Goal: Find specific page/section: Find specific page/section

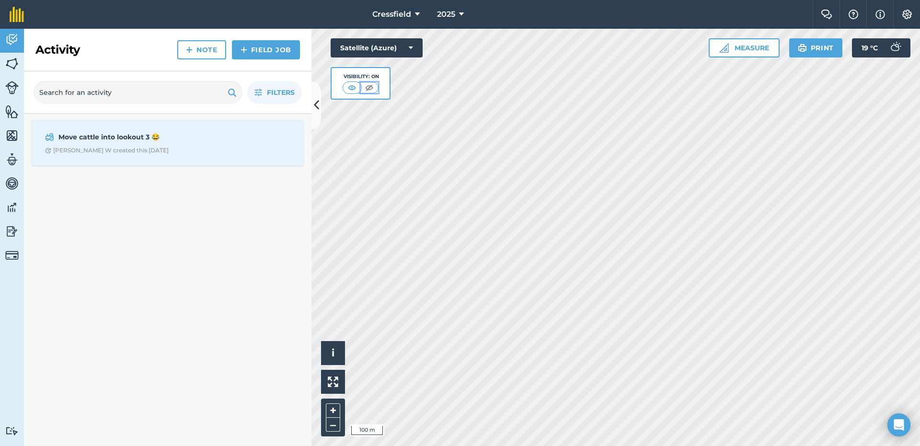
click at [369, 85] on img at bounding box center [369, 88] width 12 height 10
click at [353, 85] on img at bounding box center [352, 88] width 12 height 10
click at [11, 110] on img at bounding box center [11, 111] width 13 height 14
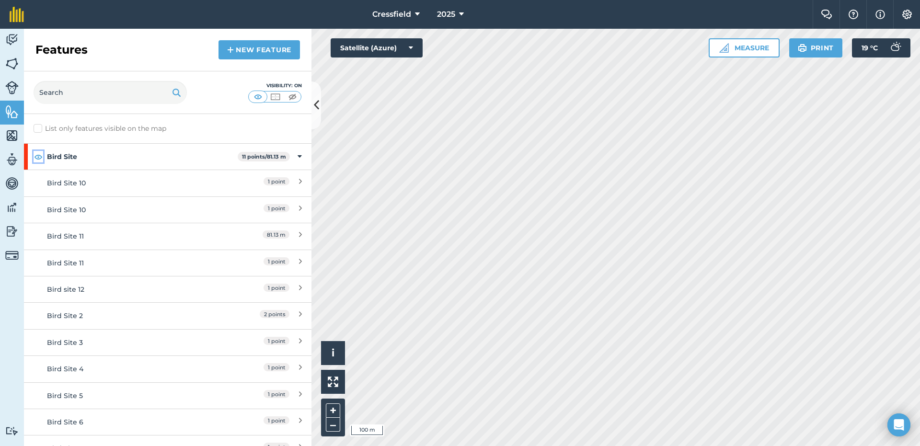
click at [38, 154] on img at bounding box center [38, 157] width 9 height 12
click at [298, 153] on icon at bounding box center [300, 156] width 4 height 11
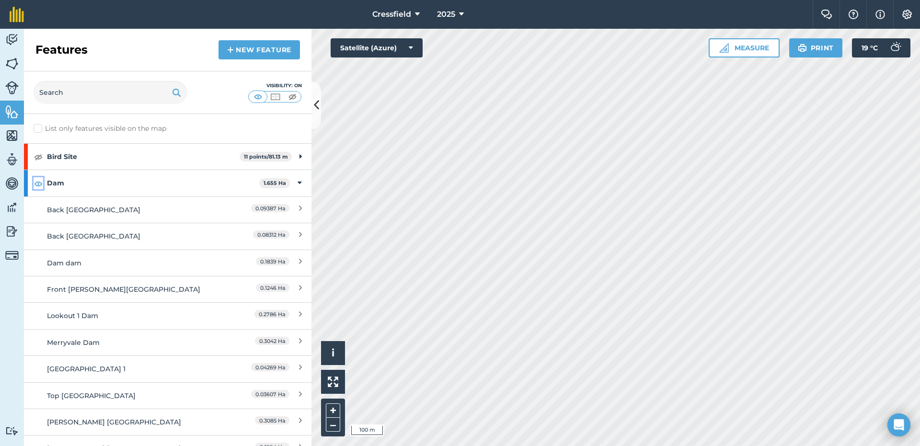
drag, startPoint x: 39, startPoint y: 183, endPoint x: 61, endPoint y: 183, distance: 22.5
click at [38, 182] on img at bounding box center [38, 184] width 9 height 12
click at [295, 183] on div "Dam 1.655 Ha" at bounding box center [168, 183] width 288 height 26
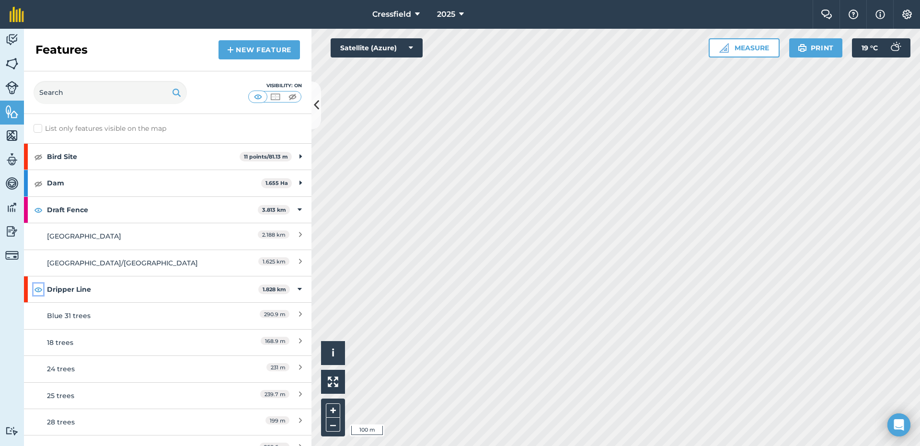
click at [34, 289] on img at bounding box center [38, 290] width 9 height 12
click at [298, 288] on icon at bounding box center [300, 289] width 4 height 11
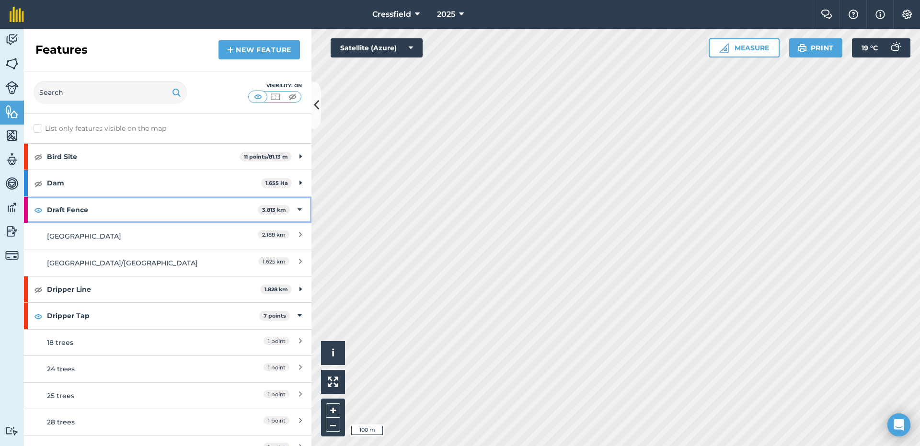
click at [298, 208] on icon at bounding box center [300, 210] width 4 height 11
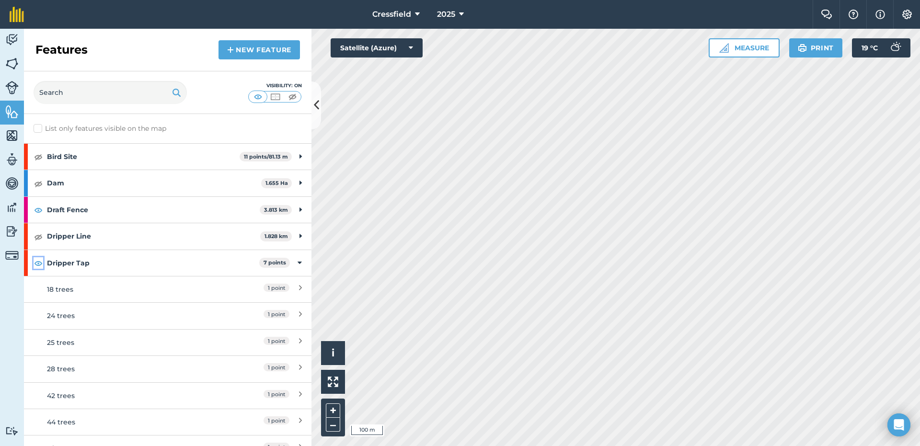
click at [36, 262] on img at bounding box center [38, 263] width 9 height 12
click at [298, 263] on icon at bounding box center [300, 263] width 4 height 11
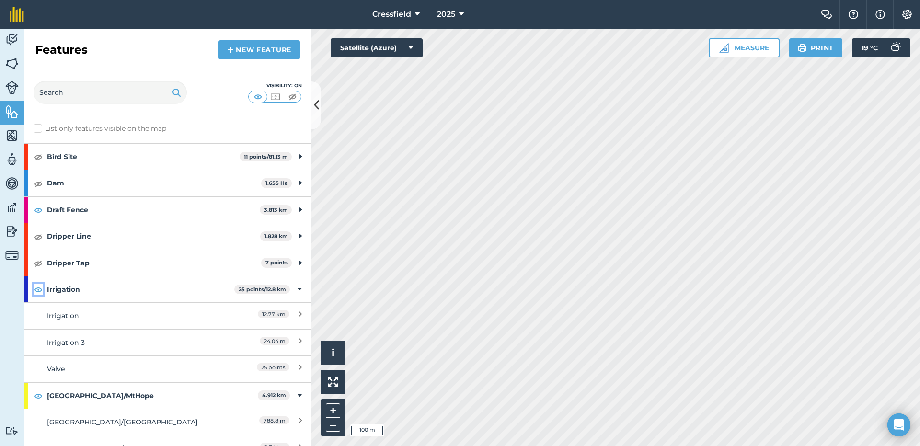
click at [36, 290] on img at bounding box center [38, 290] width 9 height 12
click at [294, 288] on div "Irrigation 25 points / 12.8 km" at bounding box center [168, 289] width 288 height 26
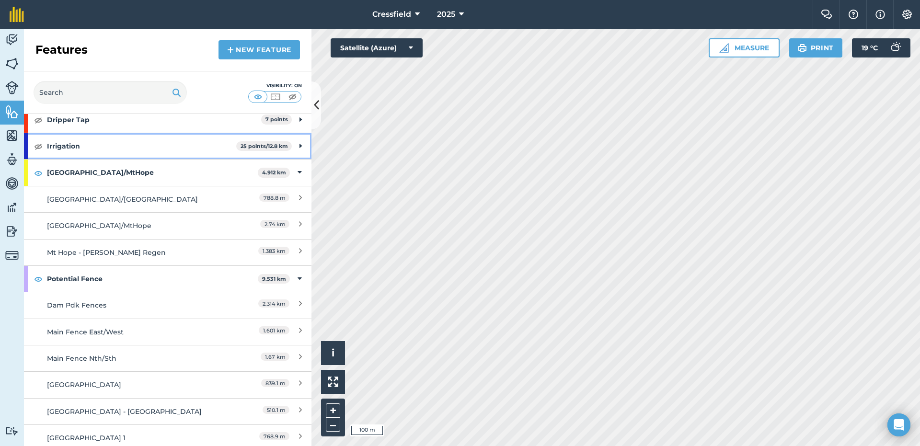
scroll to position [144, 0]
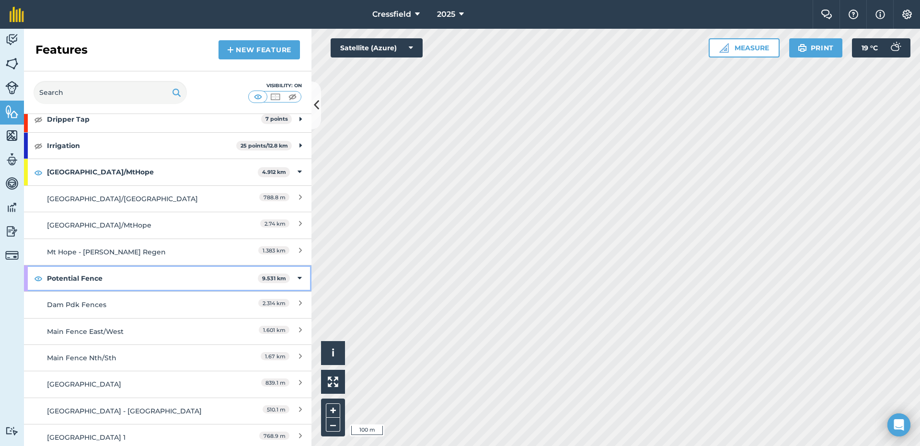
click at [287, 276] on div "Potential Fence 9.531 km" at bounding box center [168, 278] width 288 height 26
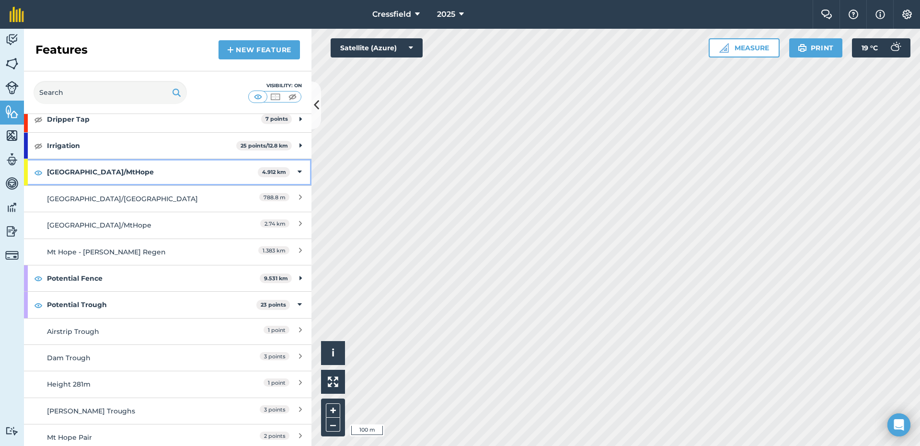
click at [298, 170] on icon at bounding box center [300, 172] width 4 height 11
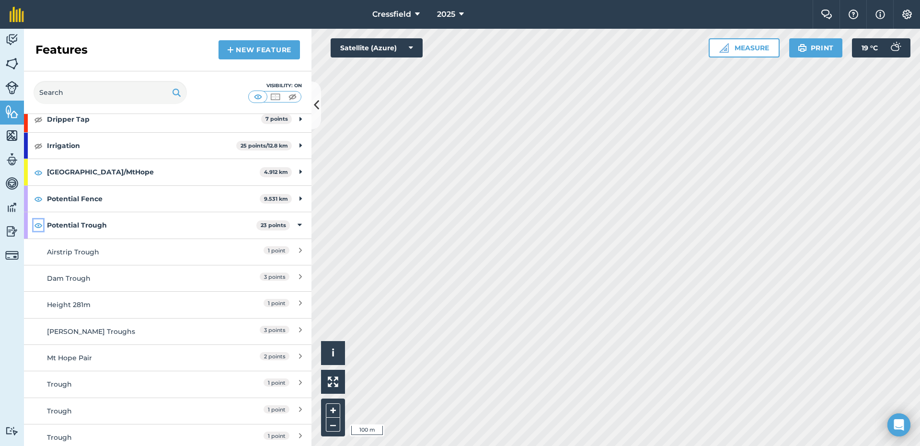
click at [36, 226] on img at bounding box center [38, 225] width 9 height 12
click at [298, 223] on icon at bounding box center [300, 225] width 4 height 11
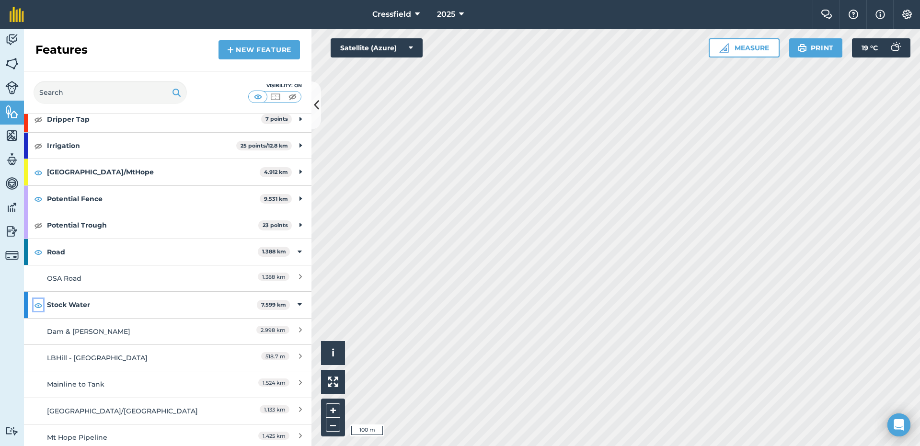
click at [38, 306] on img at bounding box center [38, 305] width 9 height 12
click at [294, 303] on div "Stock Water 7.599 km" at bounding box center [168, 305] width 288 height 26
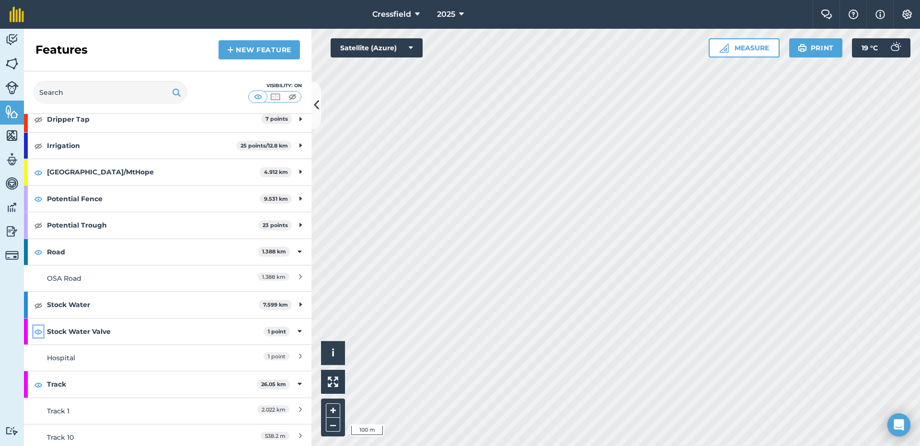
click at [37, 328] on img at bounding box center [38, 332] width 9 height 12
click at [298, 329] on icon at bounding box center [300, 331] width 4 height 11
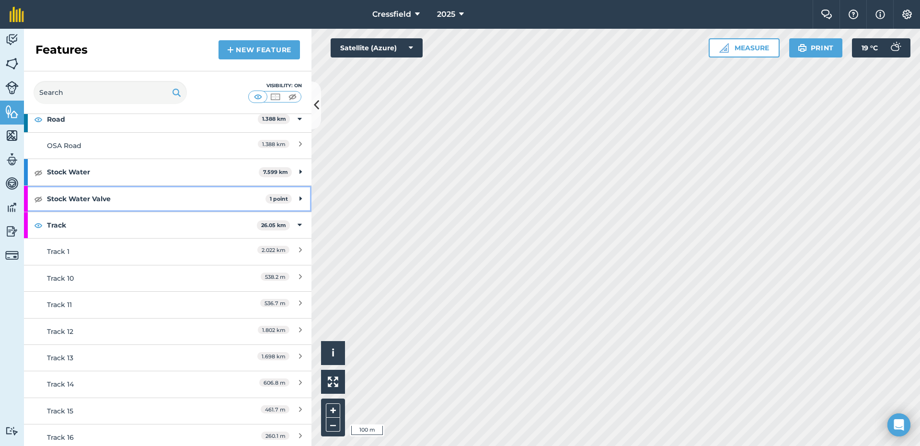
scroll to position [288, 0]
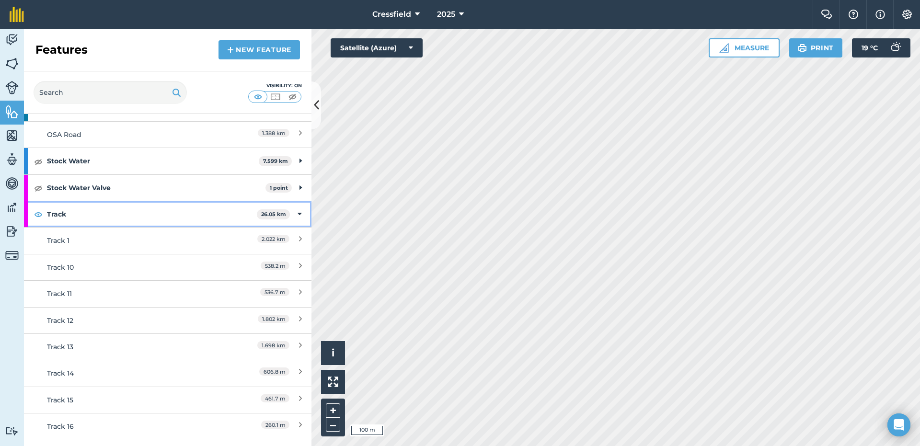
click at [298, 216] on icon at bounding box center [300, 214] width 4 height 11
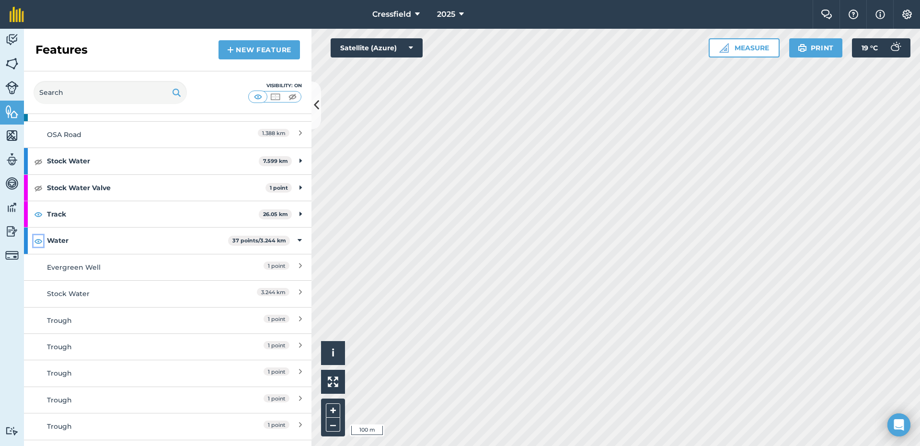
click at [39, 239] on img at bounding box center [38, 241] width 9 height 12
click at [288, 242] on div "Water 37 points / 3.244 km" at bounding box center [168, 241] width 288 height 26
click at [35, 263] on img at bounding box center [38, 268] width 9 height 12
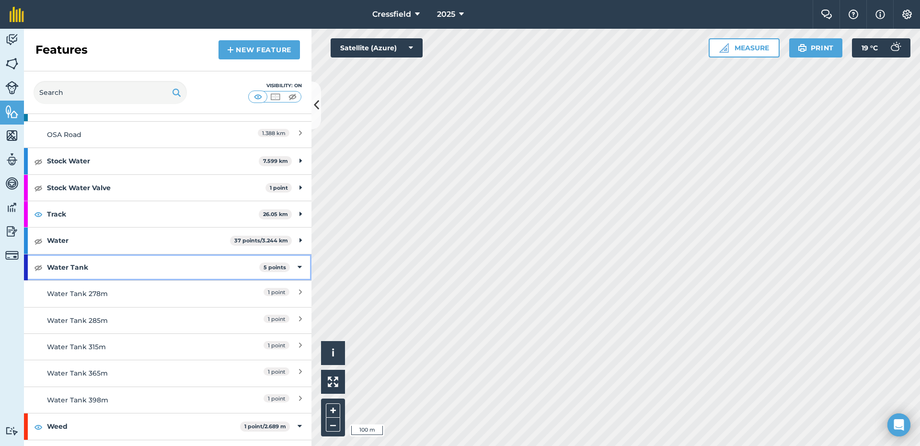
click at [298, 267] on icon at bounding box center [300, 267] width 4 height 11
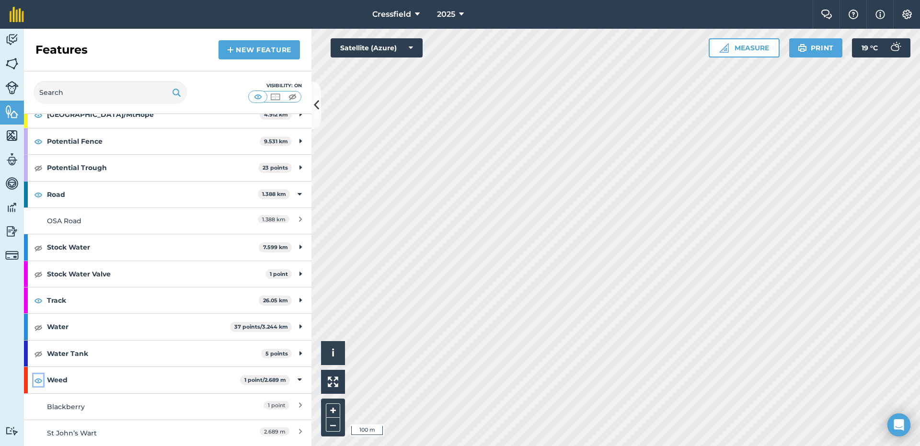
click at [39, 384] on img at bounding box center [38, 381] width 9 height 12
click at [295, 381] on div "Weed 1 point / 2.689 m" at bounding box center [168, 380] width 288 height 26
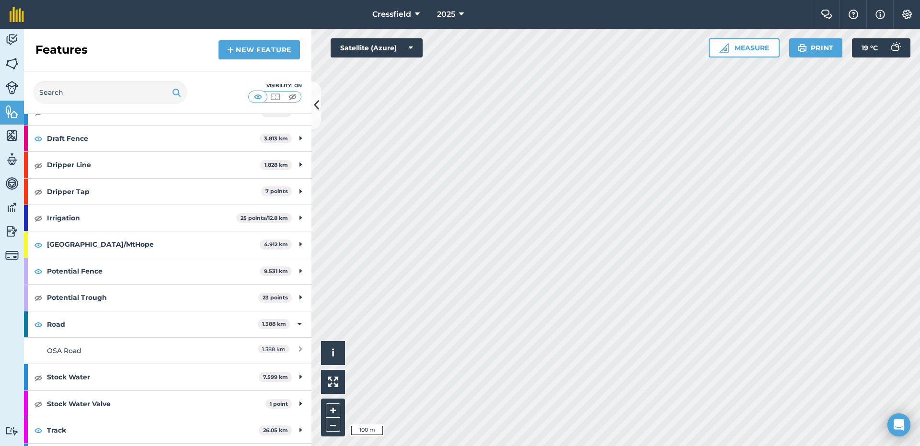
scroll to position [0, 0]
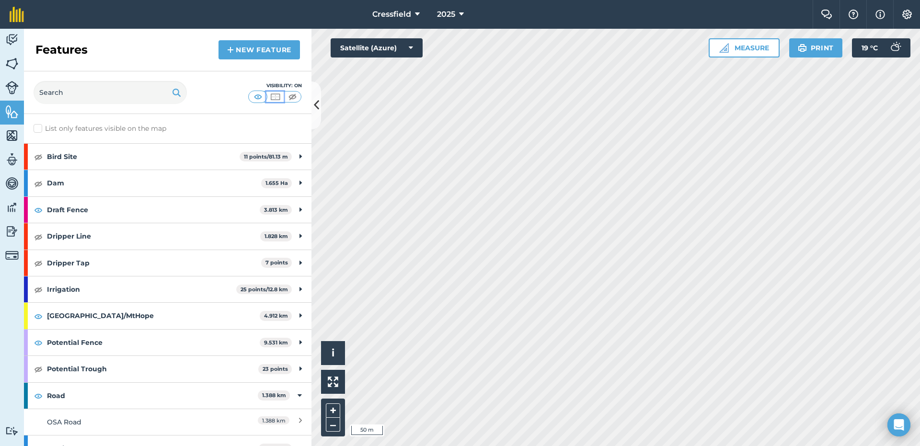
click at [276, 96] on img at bounding box center [275, 97] width 12 height 10
click at [292, 93] on img at bounding box center [293, 97] width 12 height 10
click at [276, 95] on img at bounding box center [275, 97] width 12 height 10
click at [12, 65] on img at bounding box center [11, 64] width 13 height 14
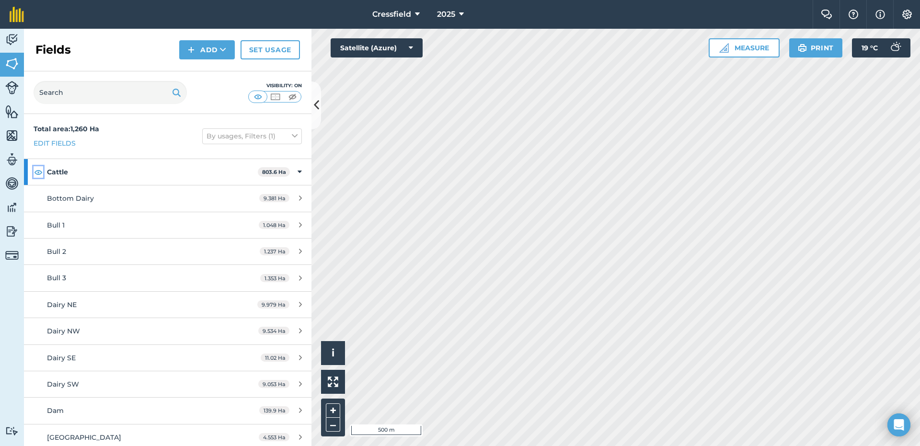
click at [38, 171] on img at bounding box center [38, 172] width 9 height 12
click at [273, 96] on img at bounding box center [275, 97] width 12 height 10
click at [38, 172] on img at bounding box center [38, 172] width 9 height 12
click at [316, 102] on icon at bounding box center [316, 105] width 5 height 17
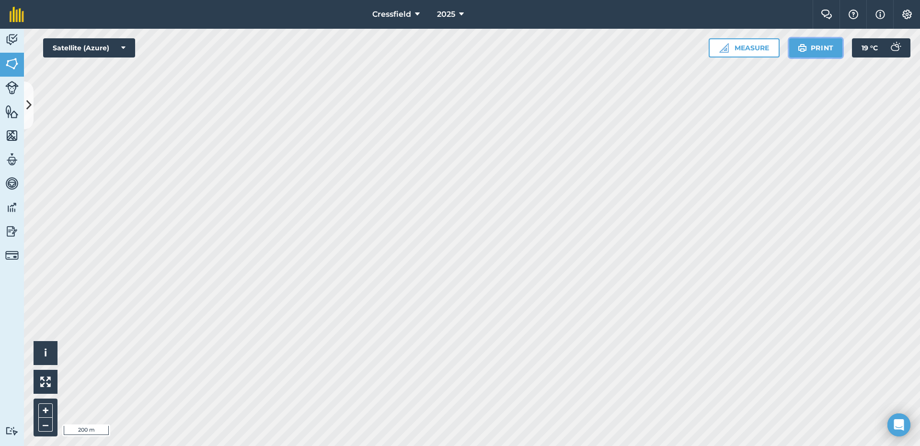
click at [813, 47] on button "Print" at bounding box center [816, 47] width 54 height 19
click at [816, 48] on button "Print" at bounding box center [816, 47] width 54 height 19
click at [822, 50] on button "Print" at bounding box center [816, 47] width 54 height 19
